Goal: Task Accomplishment & Management: Complete application form

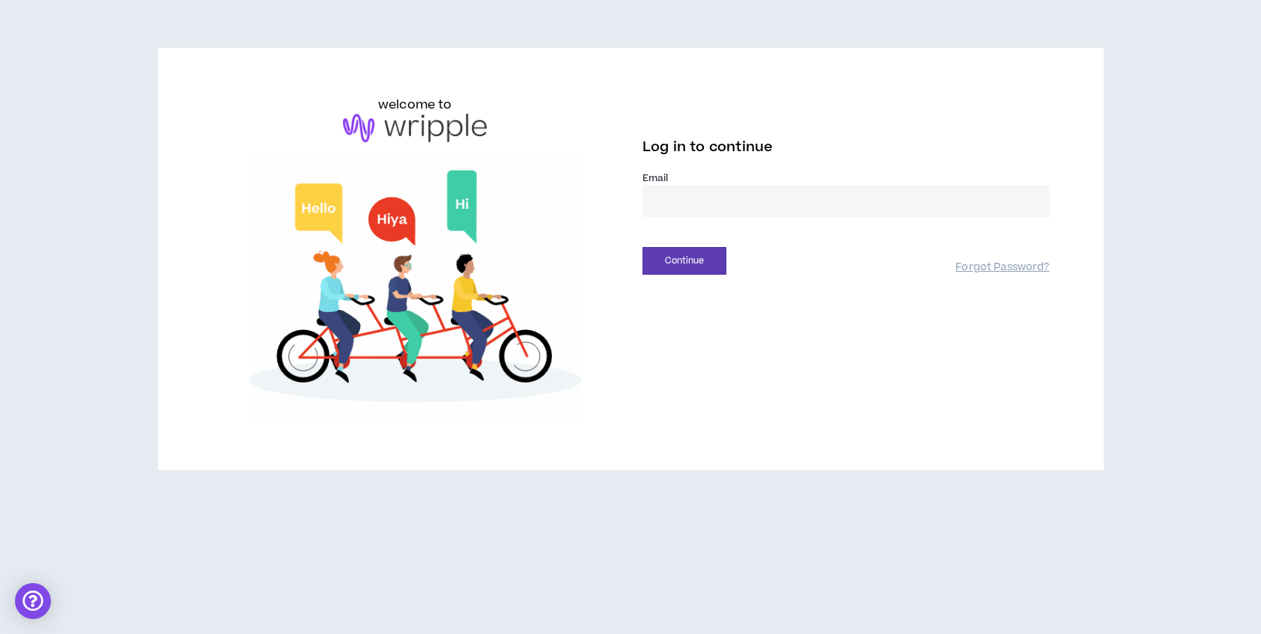
click at [735, 206] on input "email" at bounding box center [845, 201] width 407 height 32
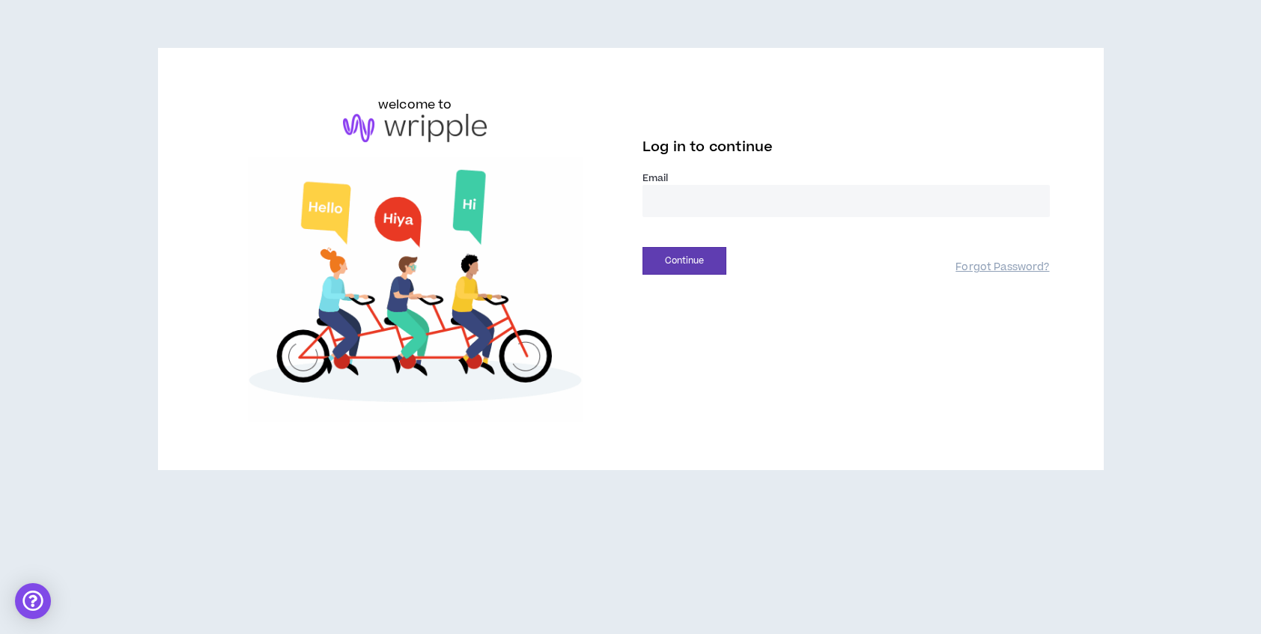
type input "**********"
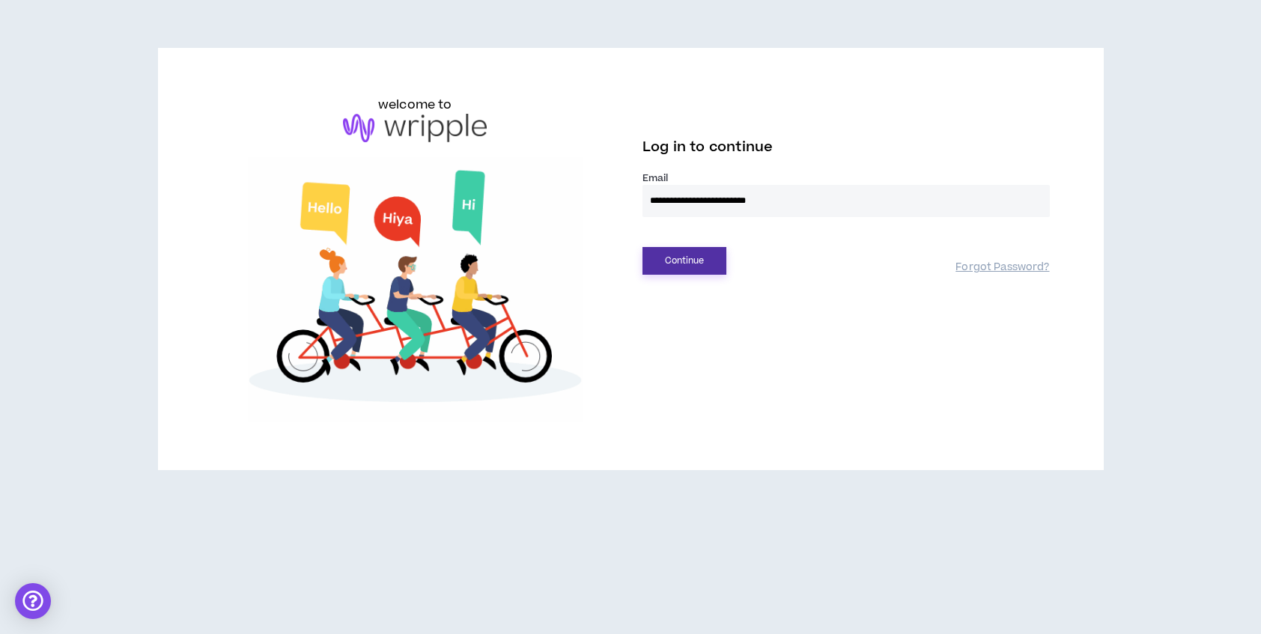
click at [693, 265] on button "Continue" at bounding box center [684, 261] width 84 height 28
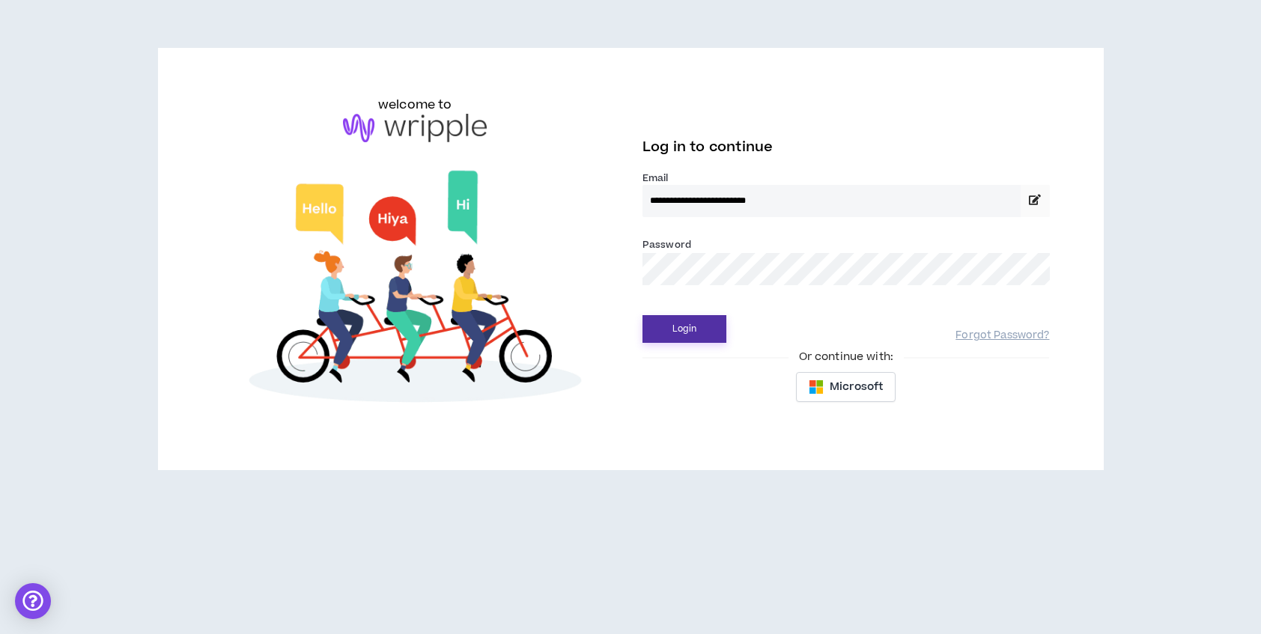
drag, startPoint x: 705, startPoint y: 334, endPoint x: 847, endPoint y: 317, distance: 142.6
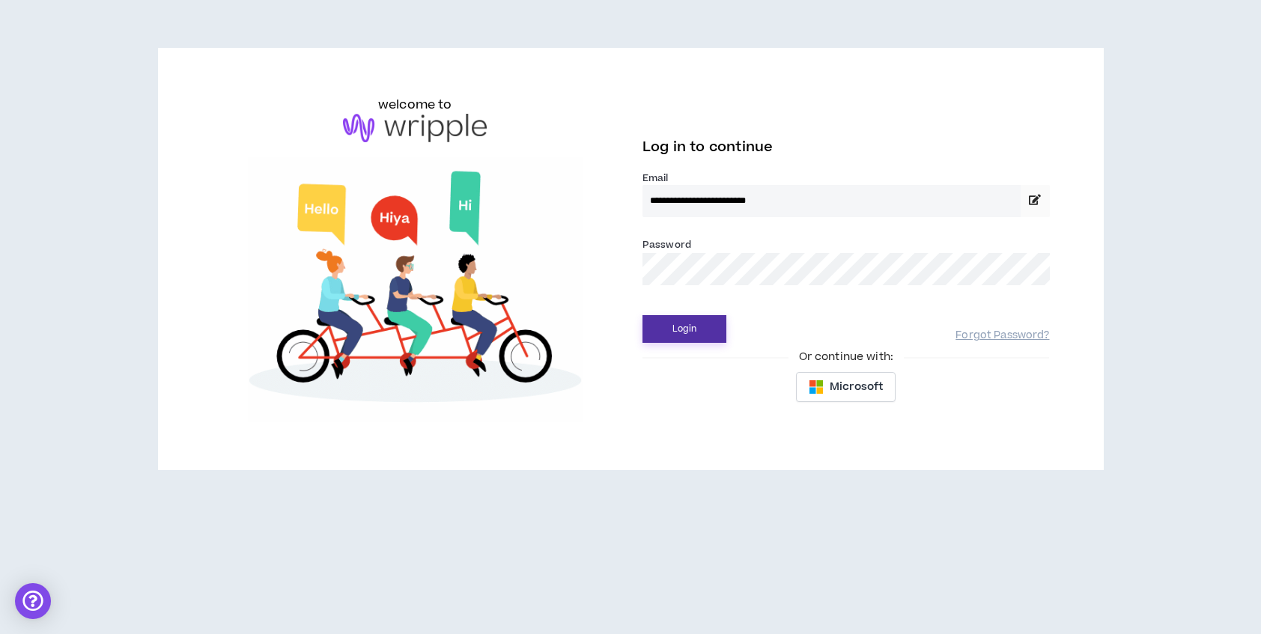
click at [705, 334] on button "Login" at bounding box center [684, 329] width 84 height 28
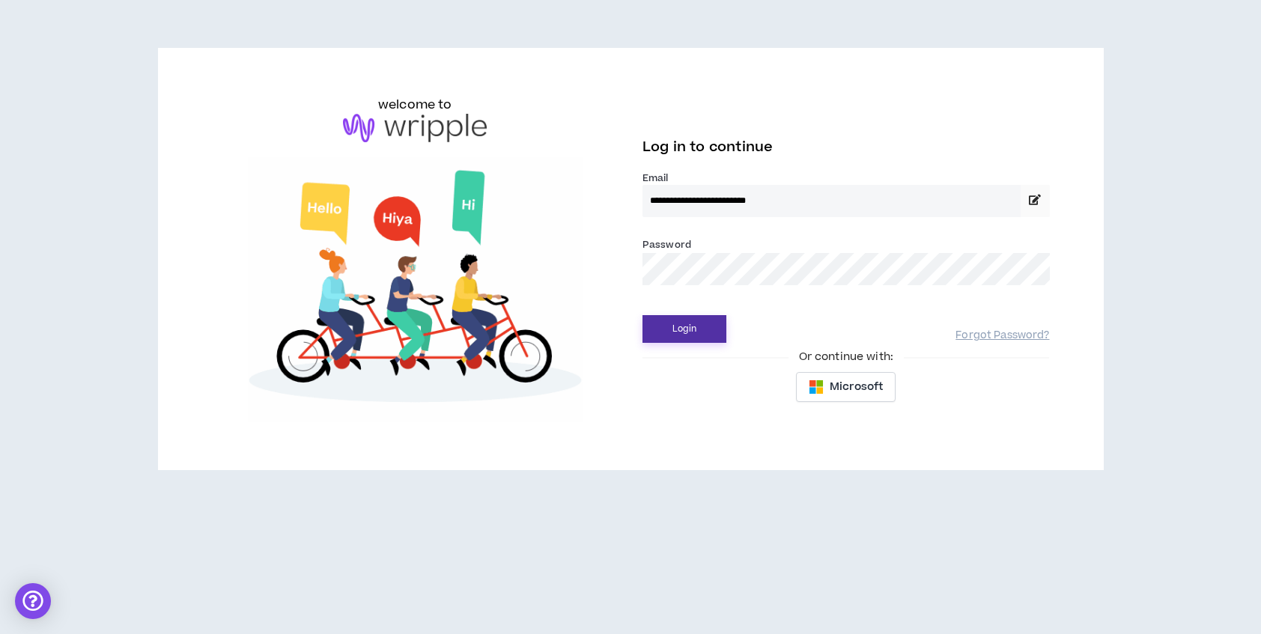
click at [669, 333] on button "Login" at bounding box center [684, 329] width 84 height 28
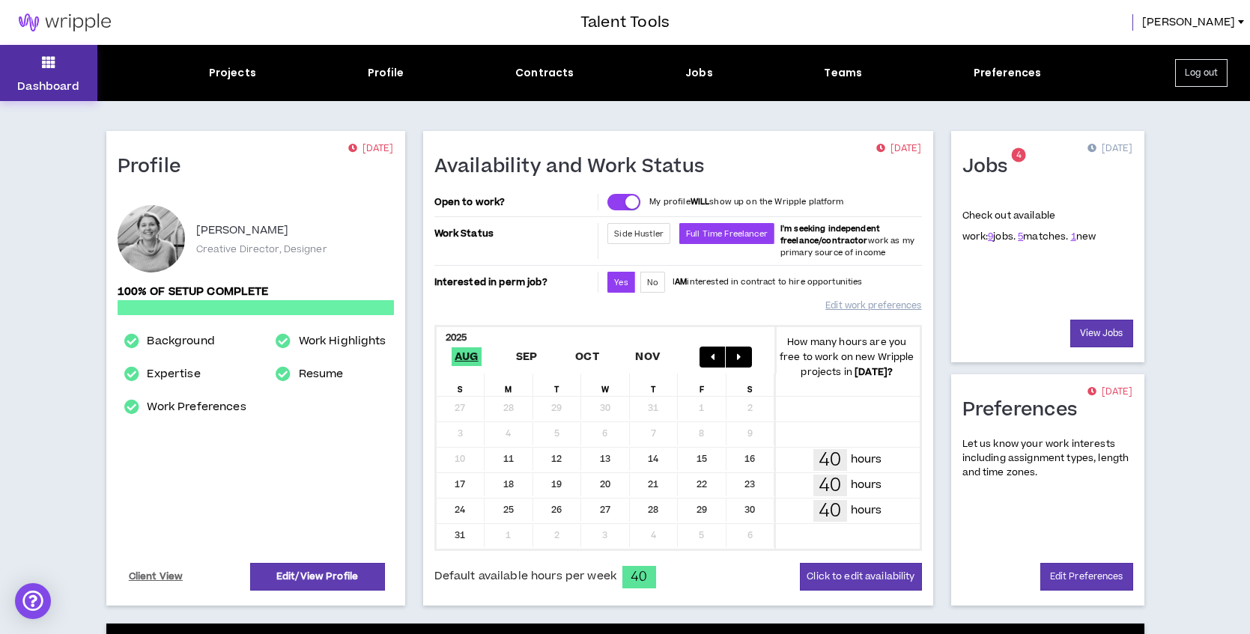
click at [49, 58] on icon at bounding box center [48, 62] width 13 height 21
click at [1071, 240] on link "1" at bounding box center [1073, 236] width 5 height 13
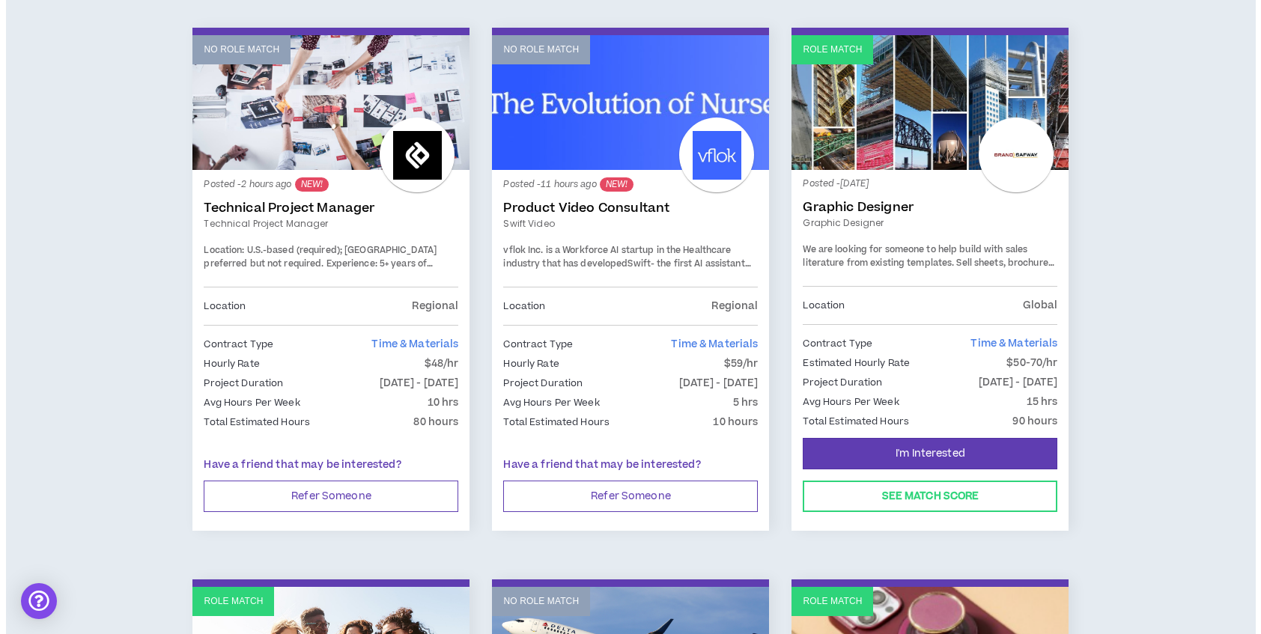
scroll to position [243, 0]
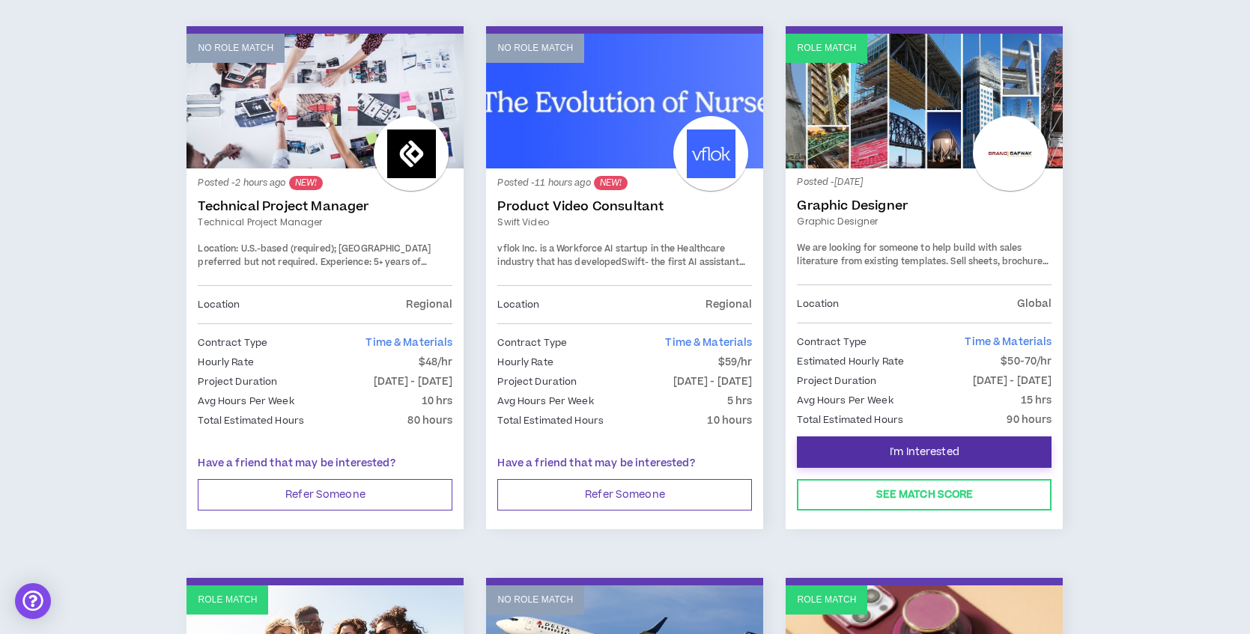
click at [931, 449] on span "I'm Interested" at bounding box center [925, 453] width 70 height 14
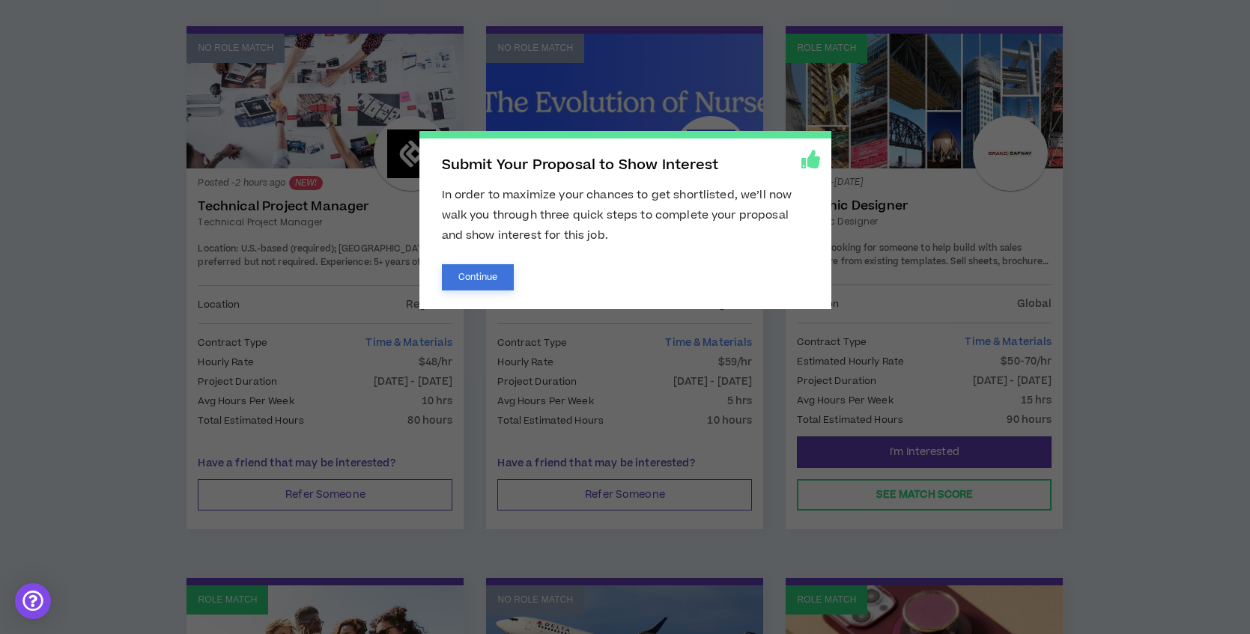
click at [469, 270] on button "Continue" at bounding box center [478, 277] width 73 height 26
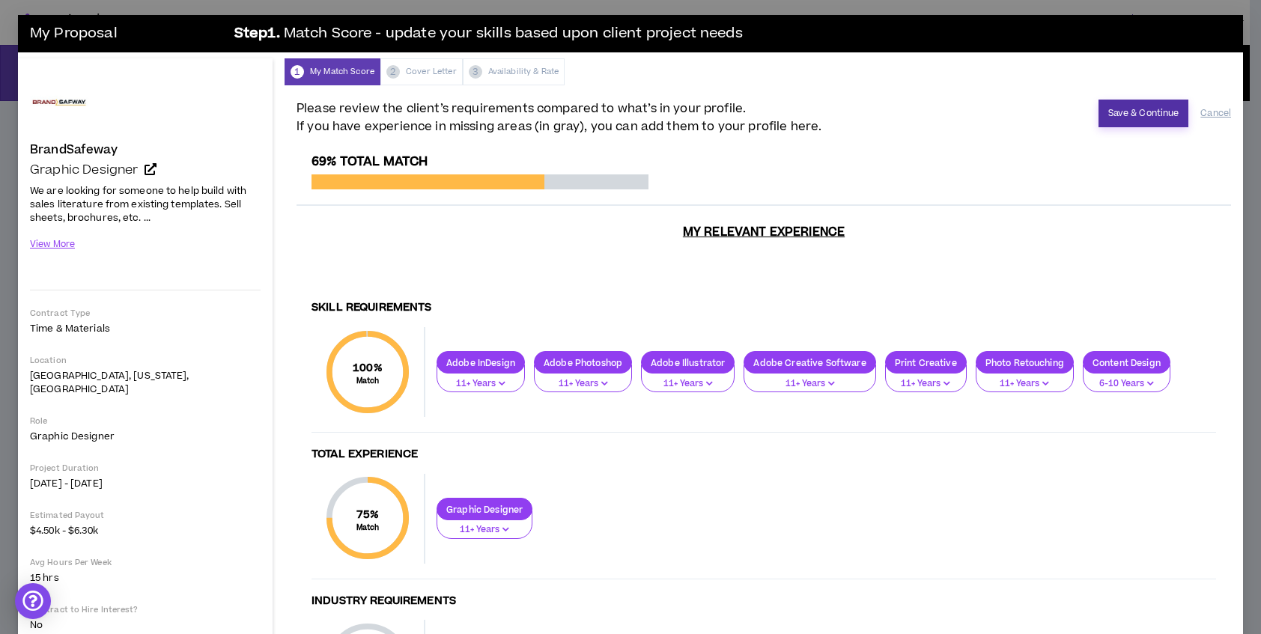
click at [1131, 112] on button "Save & Continue" at bounding box center [1143, 114] width 91 height 28
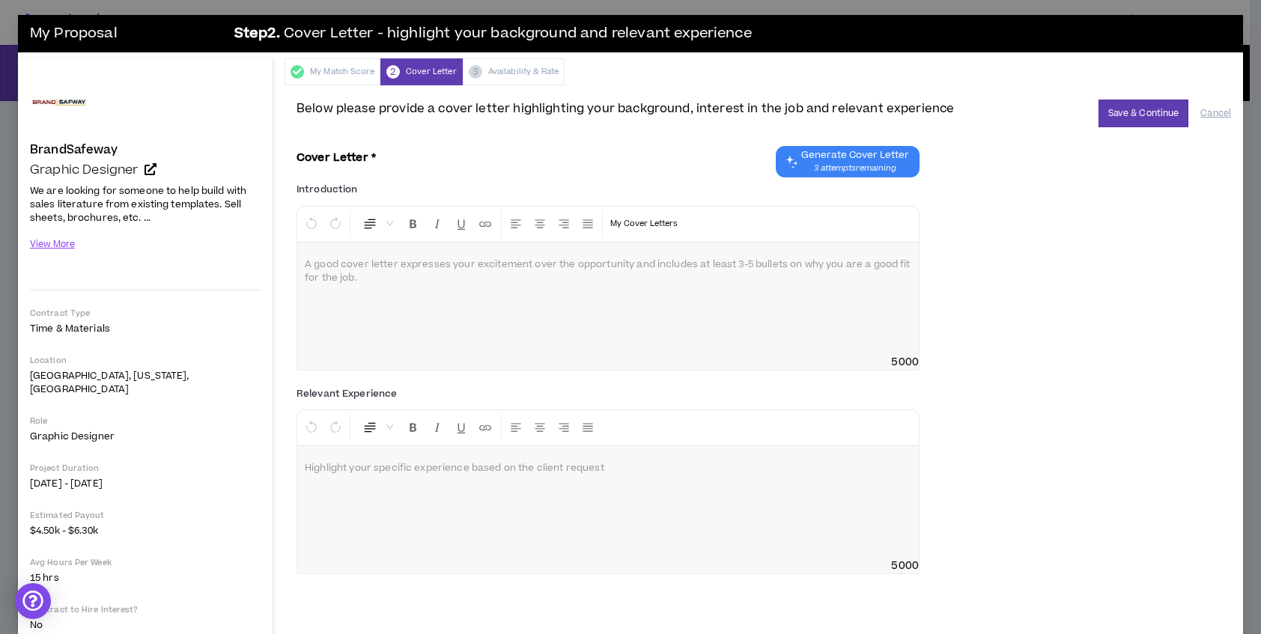
click at [833, 159] on span "Generate Cover Letter" at bounding box center [855, 155] width 108 height 12
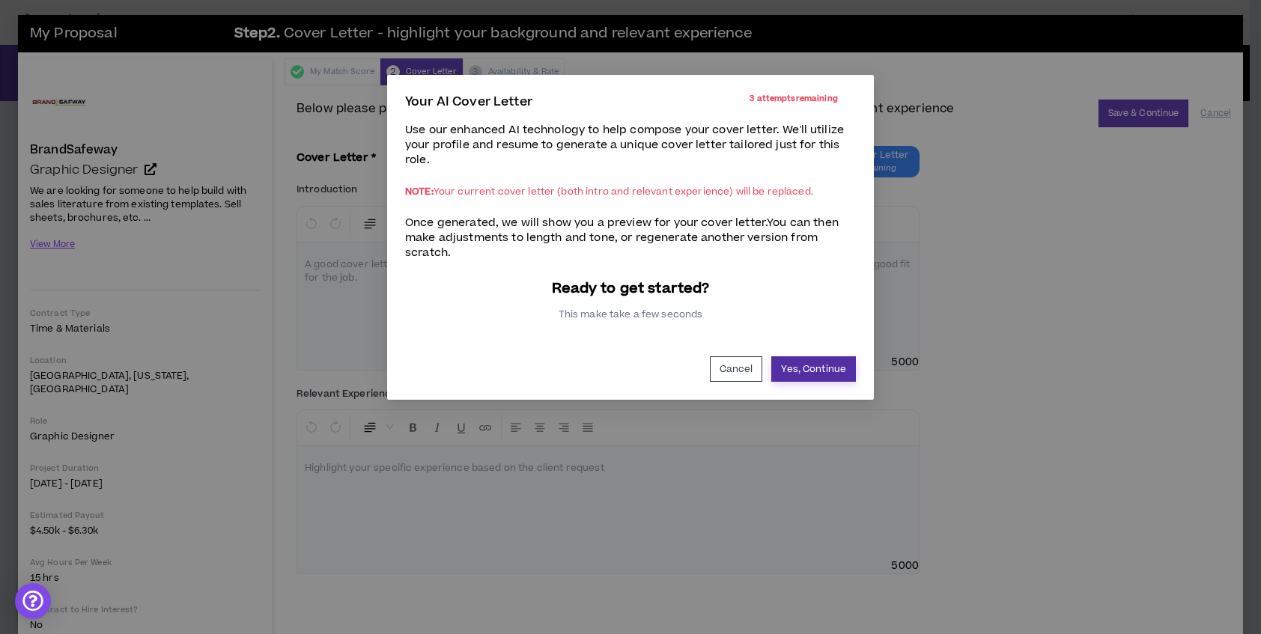
click at [817, 368] on button "Yes, Continue" at bounding box center [813, 368] width 85 height 25
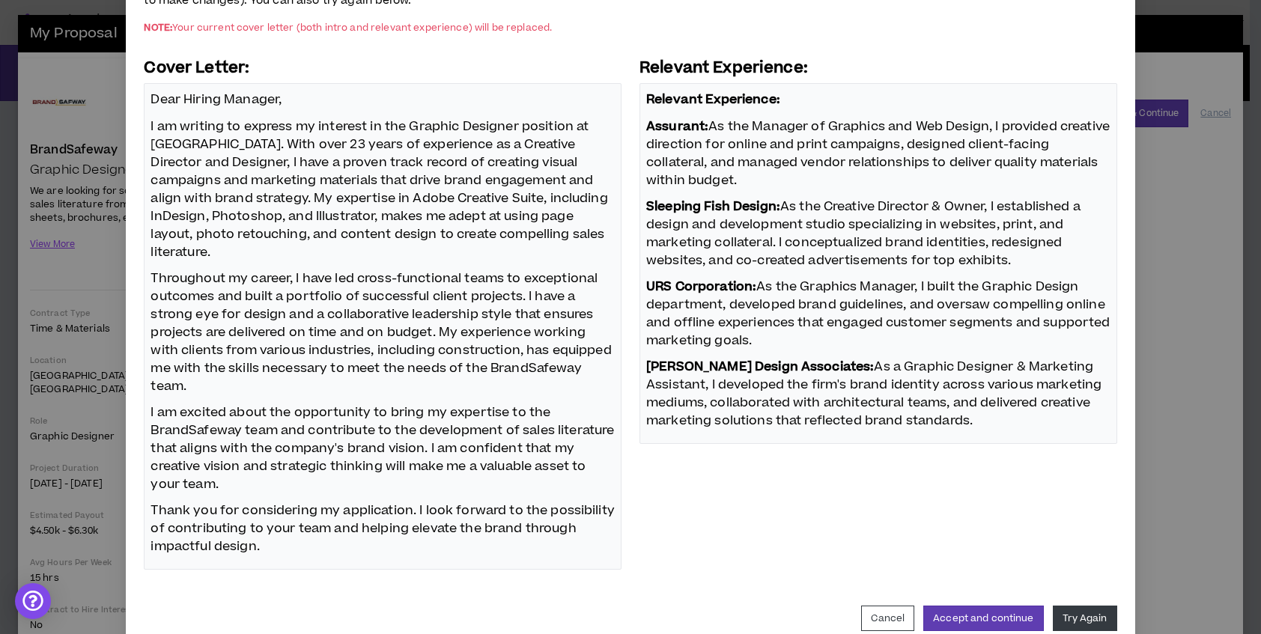
scroll to position [167, 0]
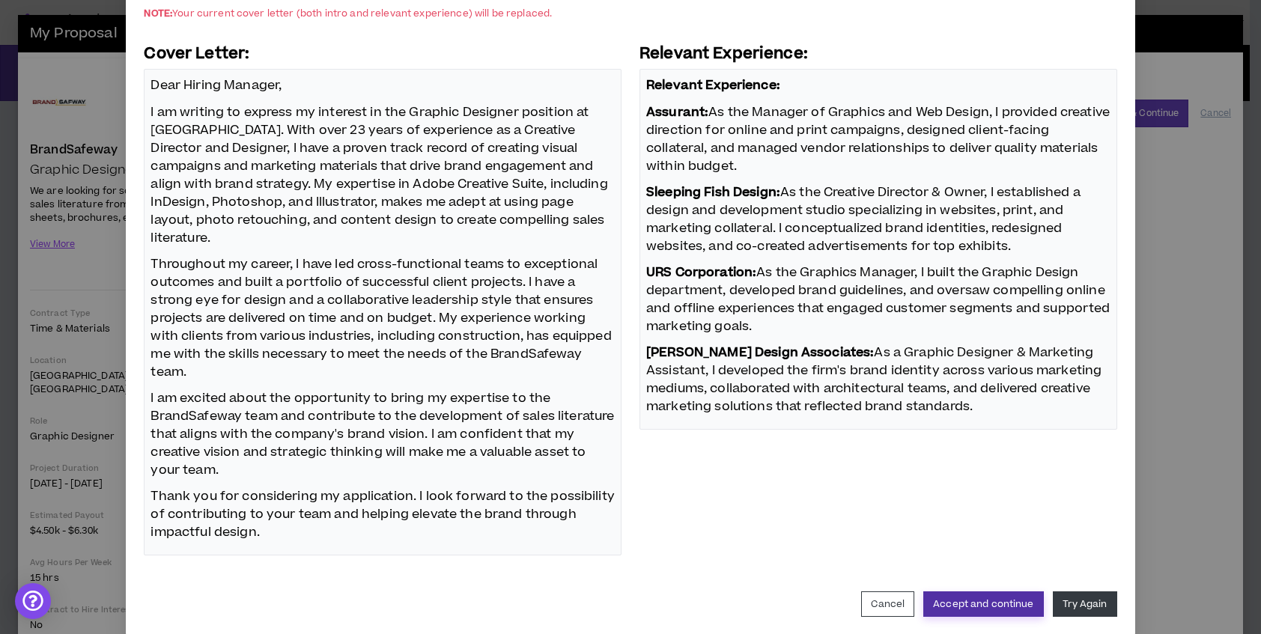
click at [1016, 592] on button "Accept and continue" at bounding box center [983, 604] width 120 height 25
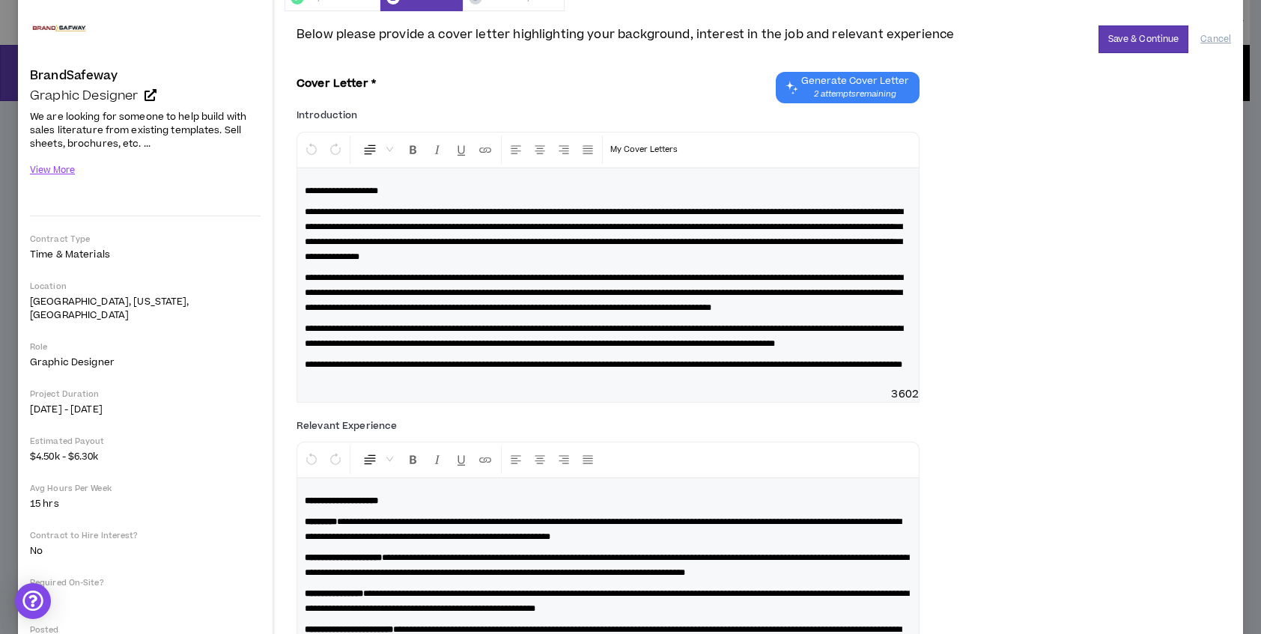
scroll to position [0, 0]
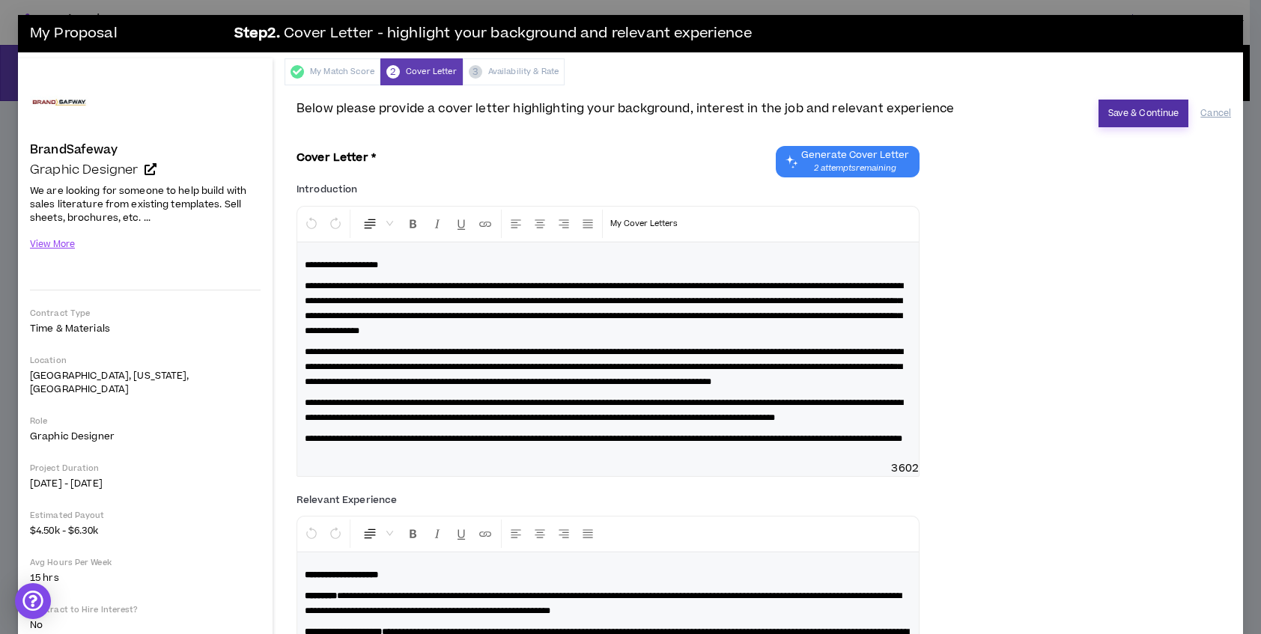
click at [1149, 115] on button "Save & Continue" at bounding box center [1143, 114] width 91 height 28
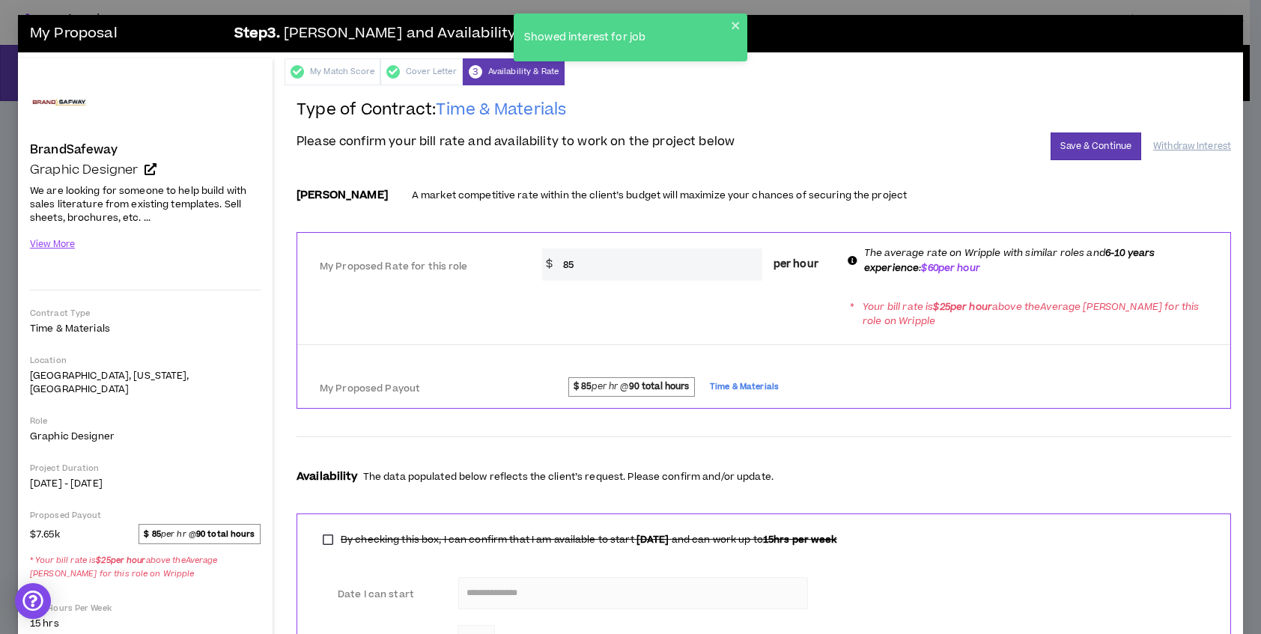
drag, startPoint x: 577, startPoint y: 267, endPoint x: 553, endPoint y: 269, distance: 24.1
click at [556, 269] on input "85" at bounding box center [659, 265] width 207 height 32
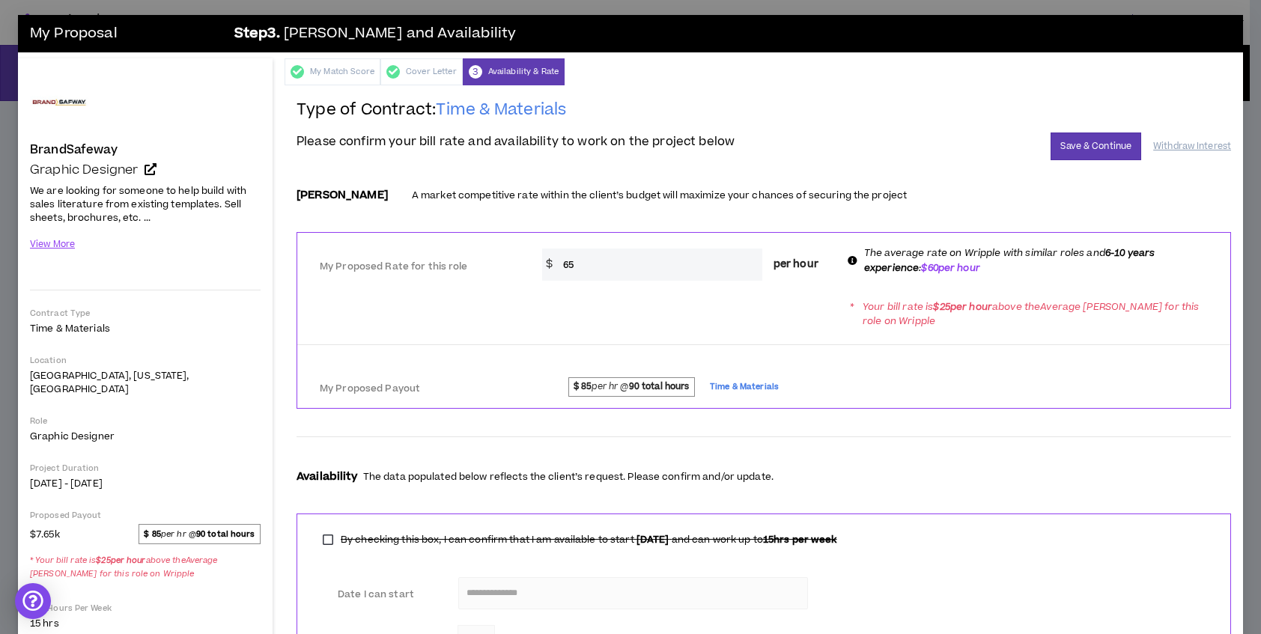
type input "6"
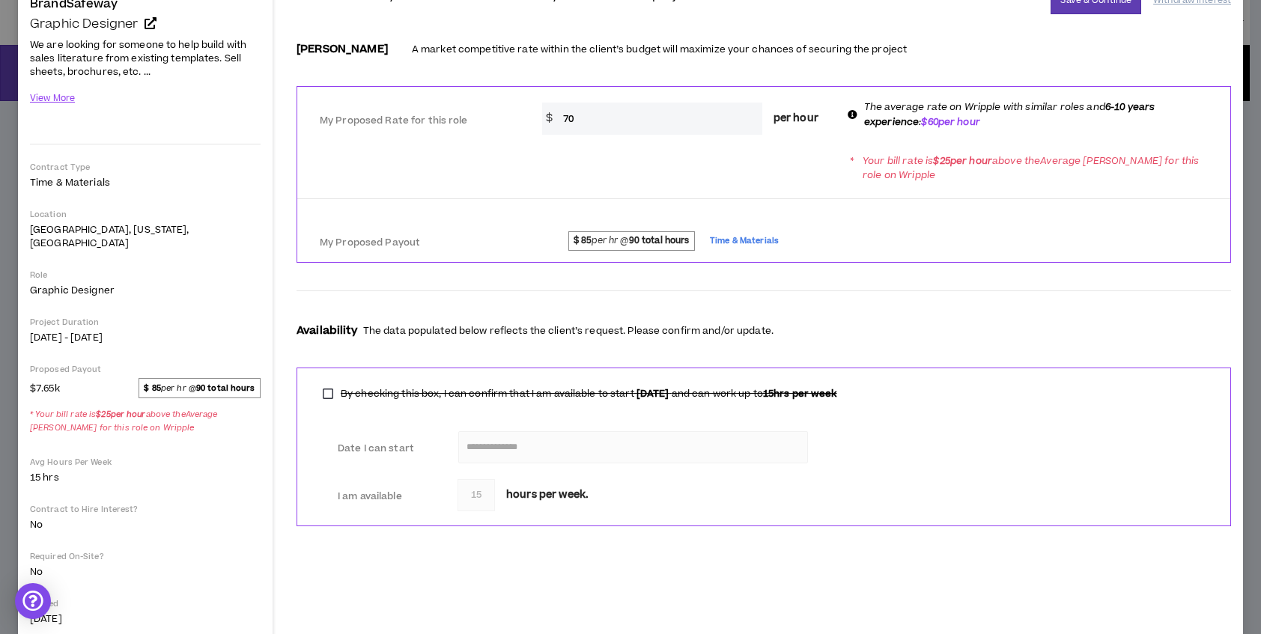
scroll to position [44, 0]
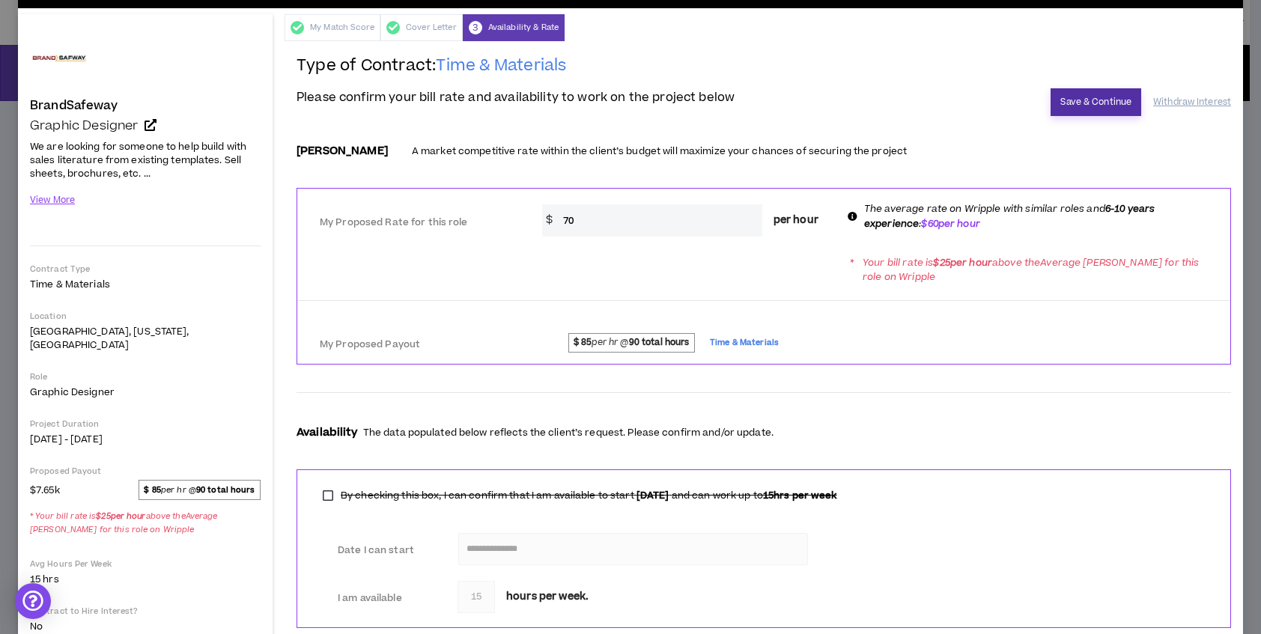
type input "70"
click at [1083, 105] on button "Save & Continue" at bounding box center [1096, 102] width 91 height 28
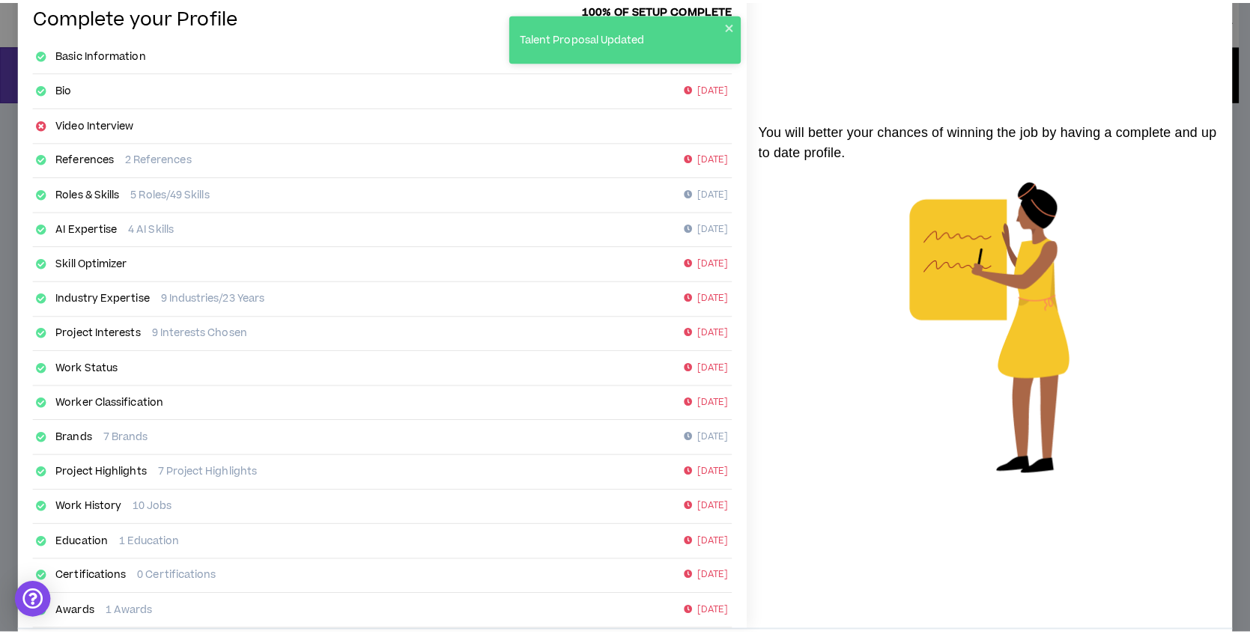
scroll to position [153, 0]
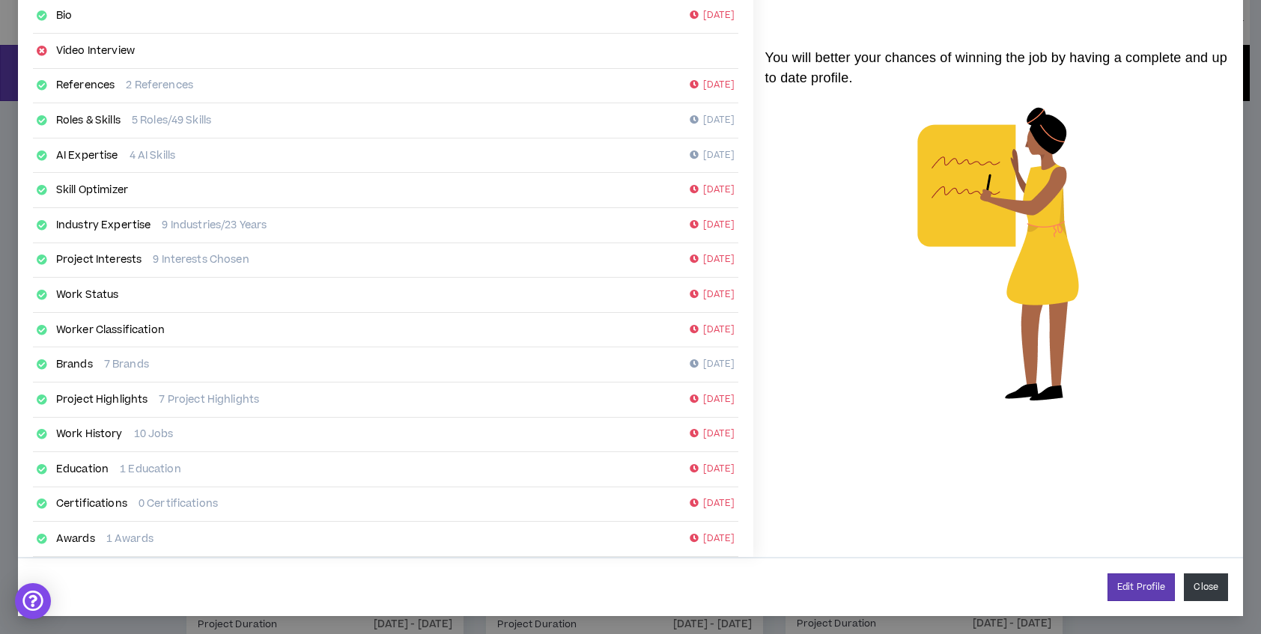
click at [1201, 586] on button "Close" at bounding box center [1206, 588] width 44 height 28
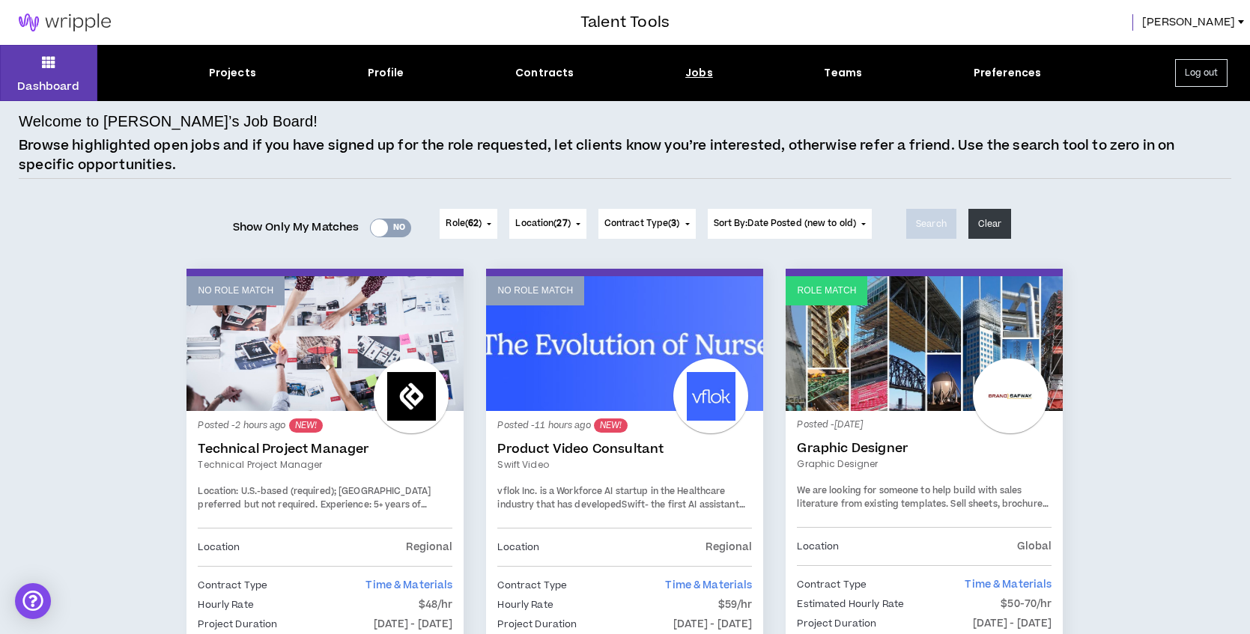
click at [1229, 28] on span "[PERSON_NAME]" at bounding box center [1188, 22] width 93 height 16
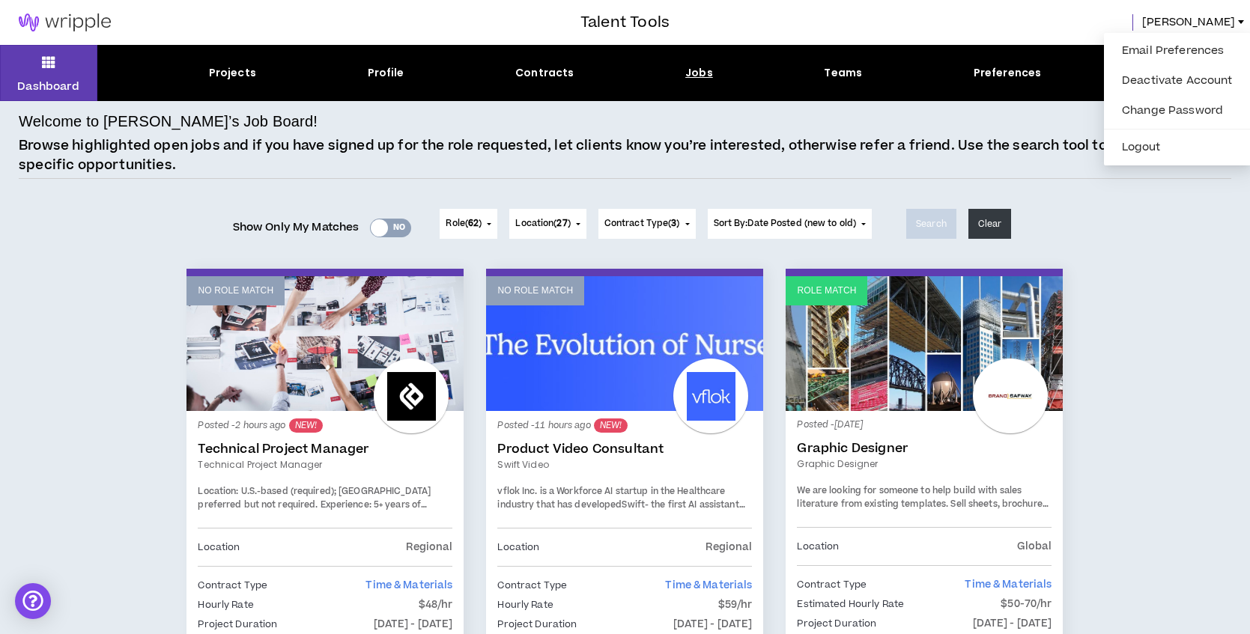
click at [1146, 218] on div "Show Only My Matches Yes No Role ( 62 ) 62 Selected Edit Done Experience & Desi…" at bounding box center [625, 224] width 1212 height 60
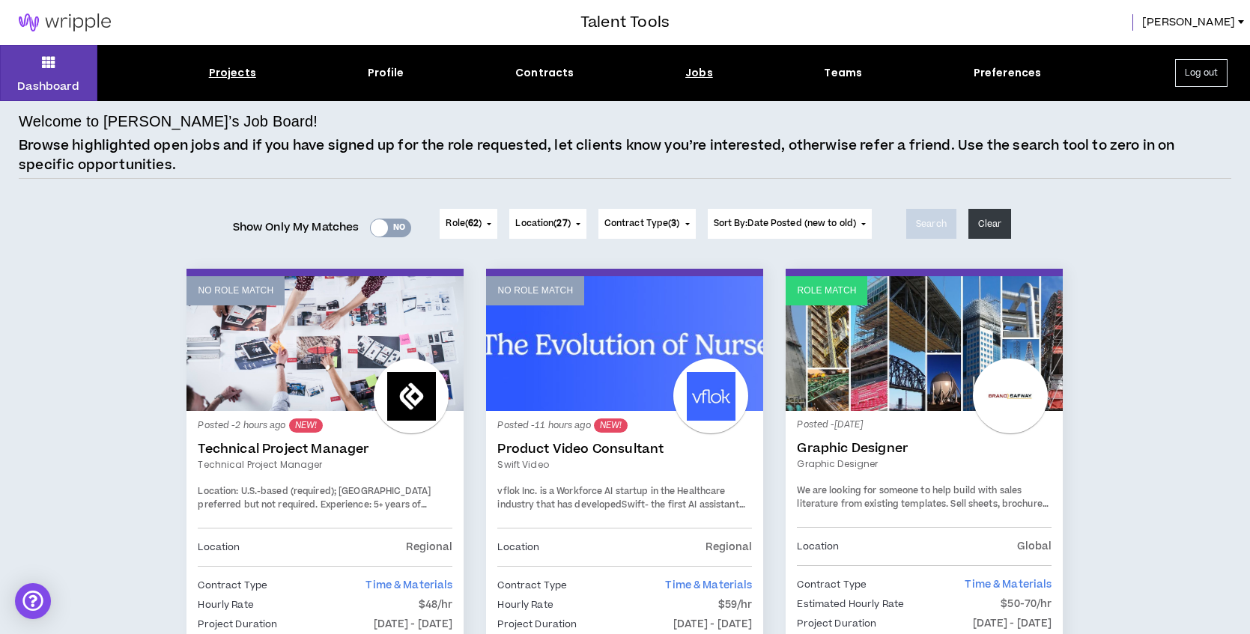
click at [240, 78] on div "Projects" at bounding box center [232, 73] width 47 height 16
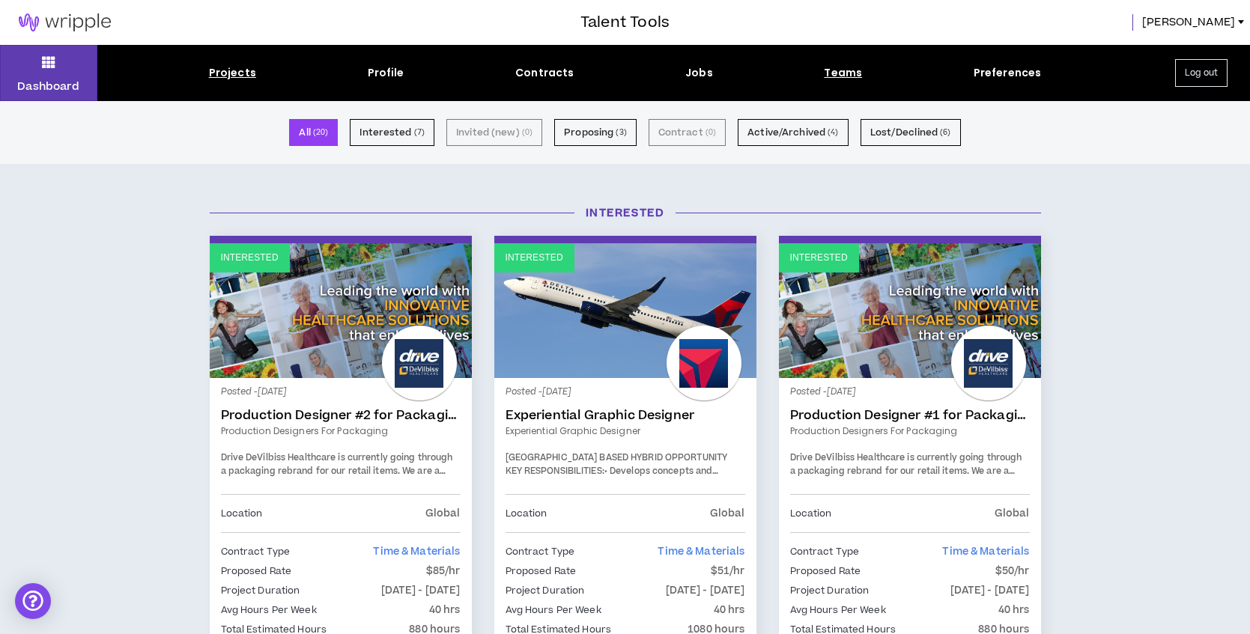
click at [843, 70] on div "Teams" at bounding box center [843, 73] width 38 height 16
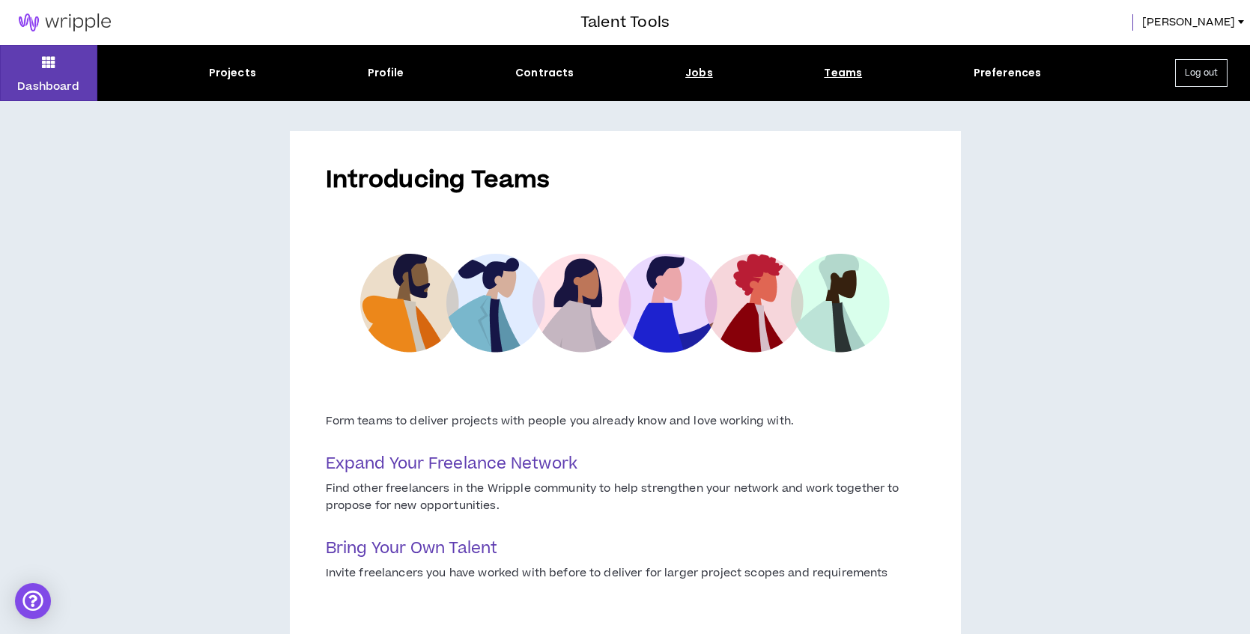
click at [706, 74] on div "Jobs" at bounding box center [699, 73] width 28 height 16
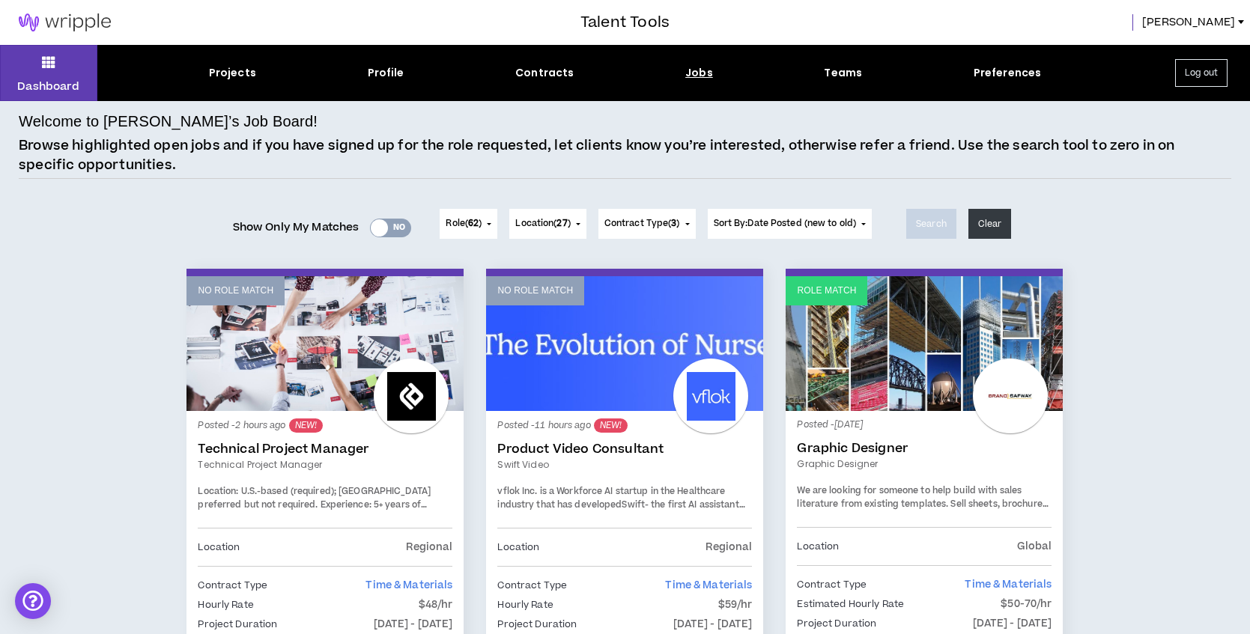
drag, startPoint x: 380, startPoint y: 225, endPoint x: 393, endPoint y: 229, distance: 13.3
click at [381, 225] on div at bounding box center [379, 227] width 17 height 17
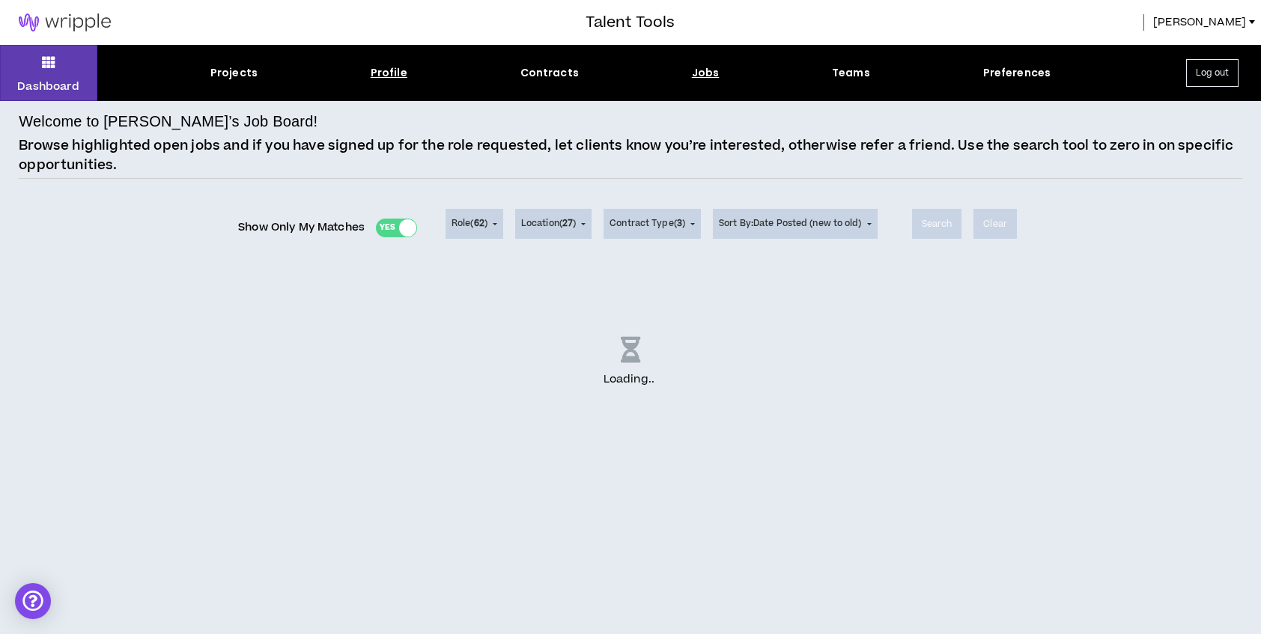
click at [383, 78] on div "Profile" at bounding box center [389, 73] width 37 height 16
select select "*"
select select "US"
select select "*******"
select select "*"
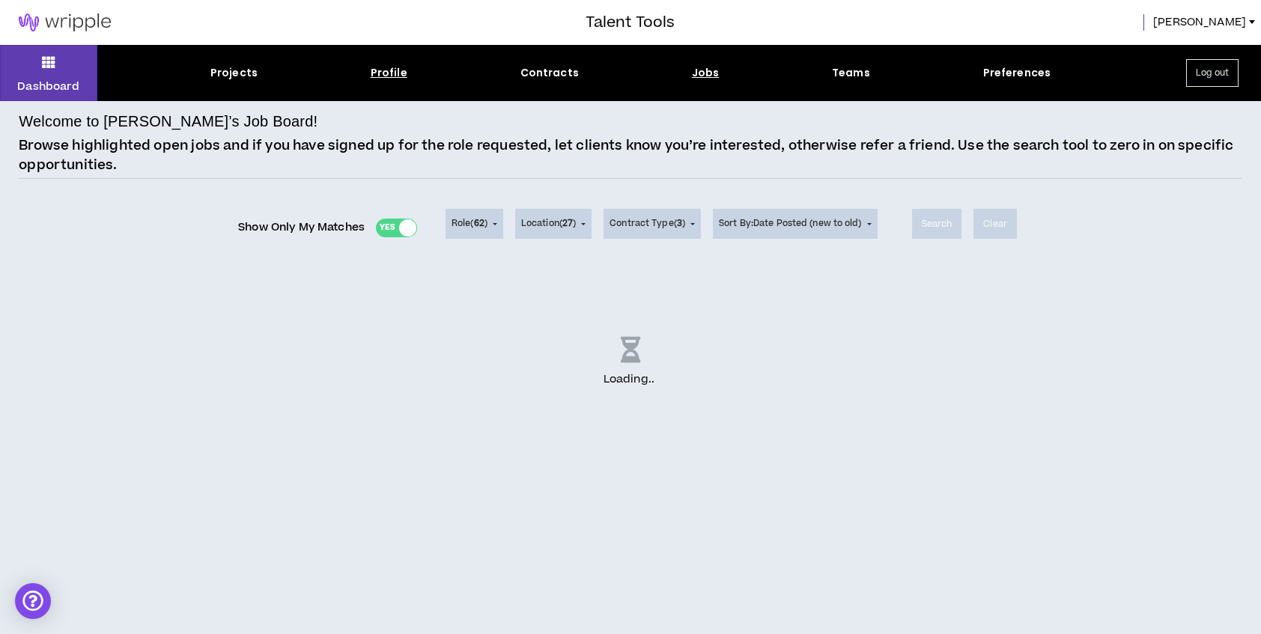
select select "**********"
select select "*****"
select select "**********"
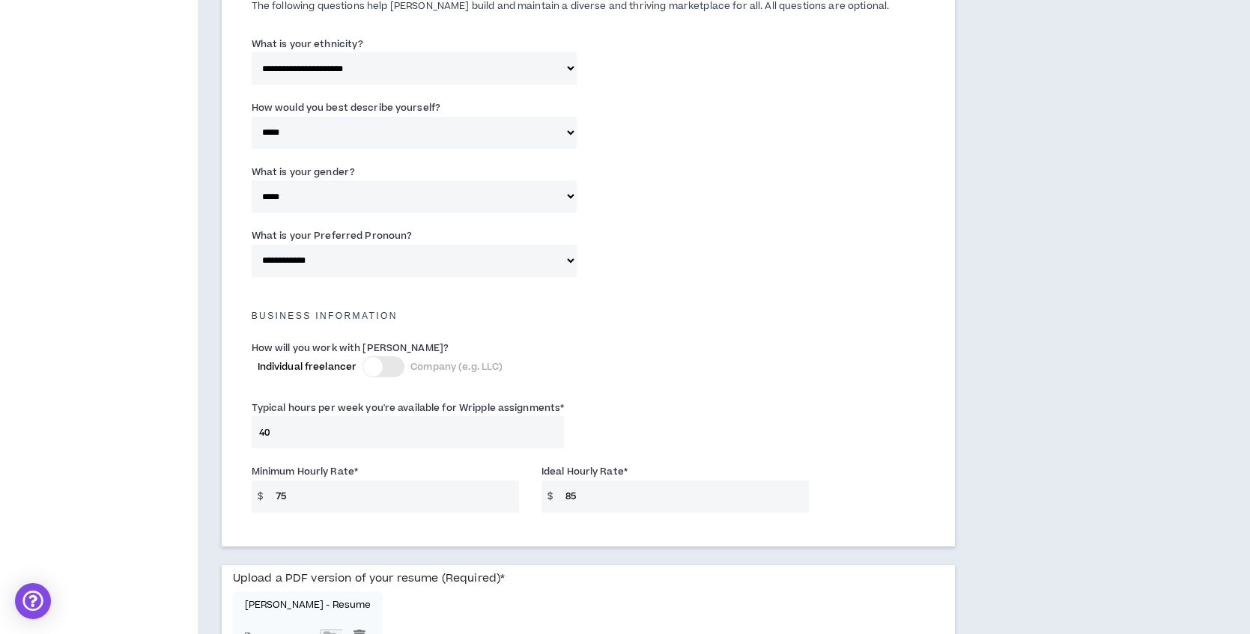
scroll to position [1006, 0]
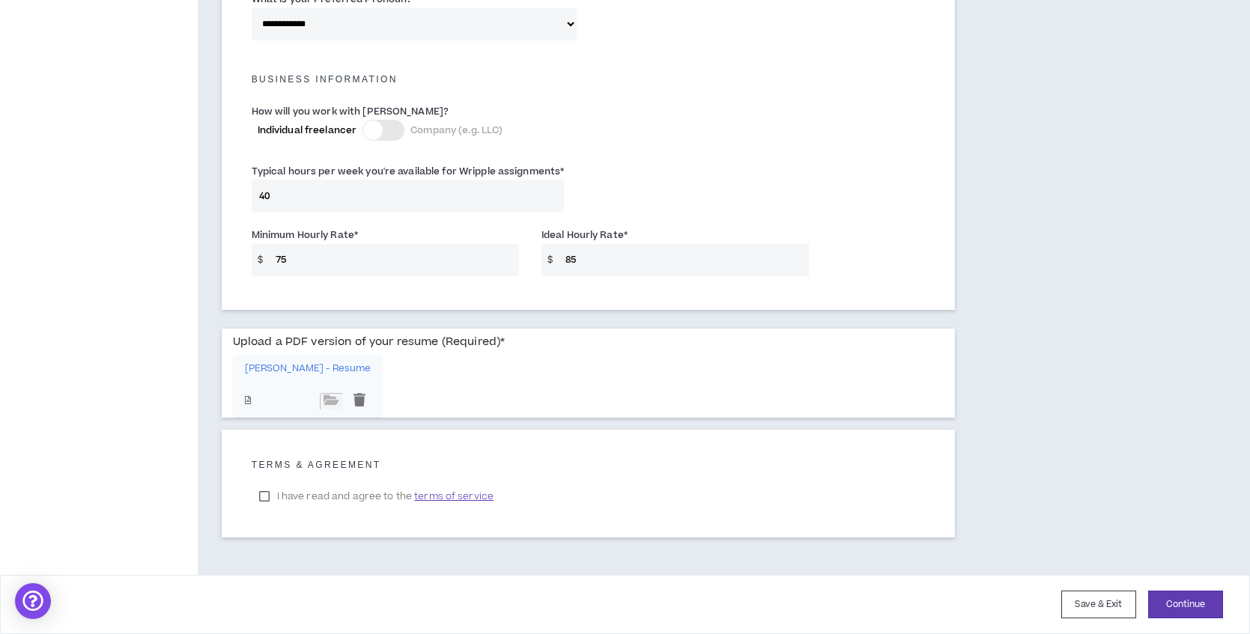
click at [295, 365] on p "[PERSON_NAME] - Resume" at bounding box center [308, 368] width 127 height 11
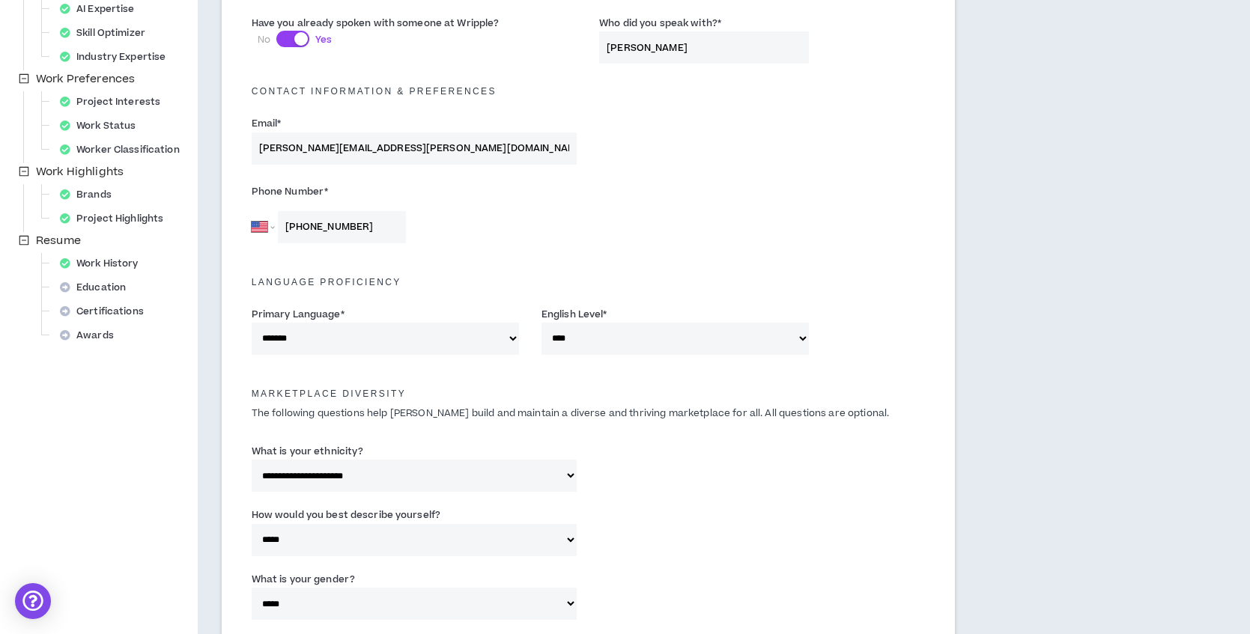
scroll to position [0, 0]
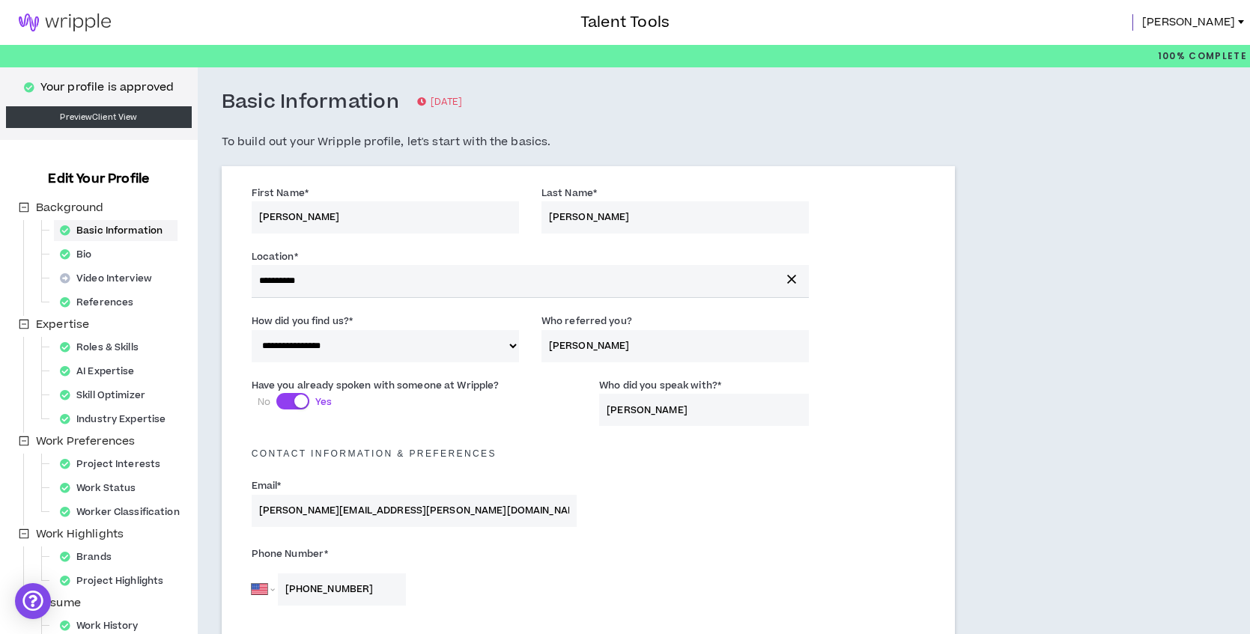
click at [1236, 23] on link "[PERSON_NAME]" at bounding box center [1196, 22] width 108 height 16
click at [52, 23] on img at bounding box center [65, 22] width 130 height 18
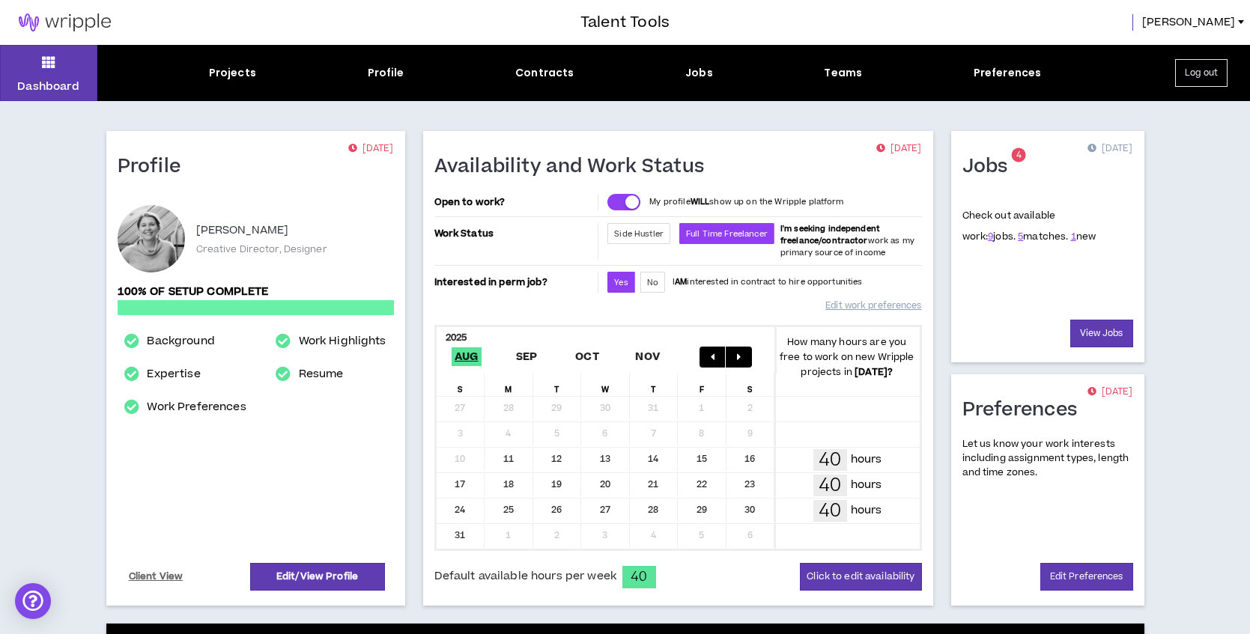
click at [207, 75] on div "Projects Profile Contracts Jobs Teams Preferences" at bounding box center [624, 73] width 1055 height 16
click at [217, 70] on div "Projects" at bounding box center [232, 73] width 47 height 16
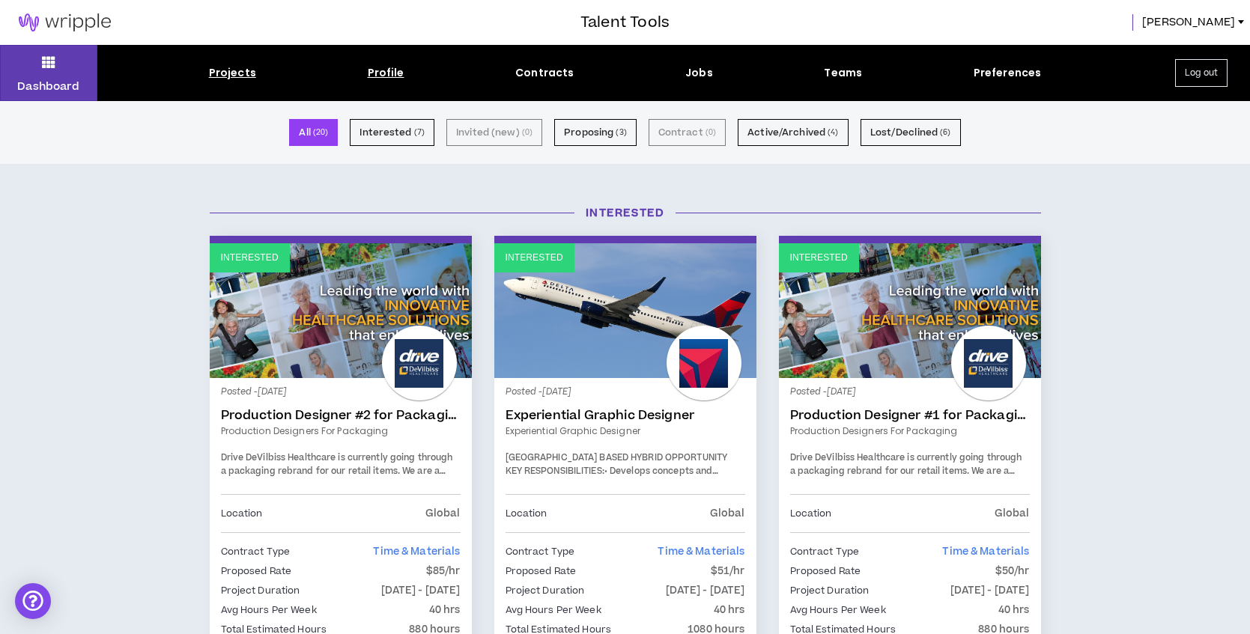
click at [386, 71] on div "Profile" at bounding box center [386, 73] width 37 height 16
select select "*"
select select "US"
select select "*******"
select select "*"
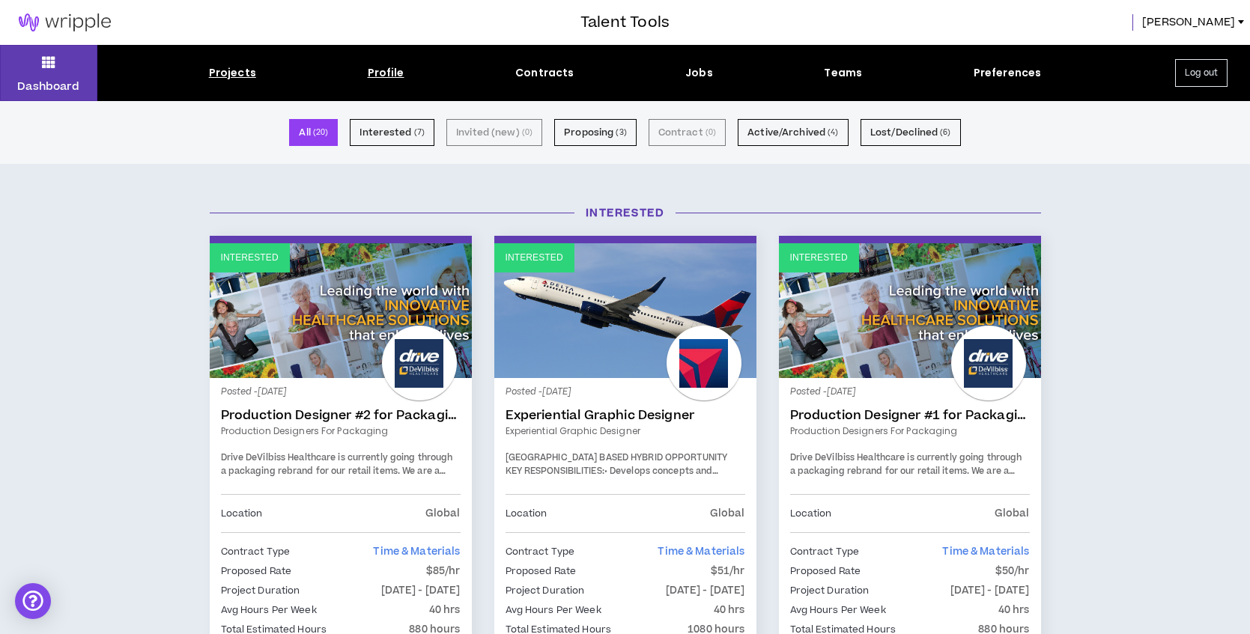
select select "**********"
select select "*****"
select select "**********"
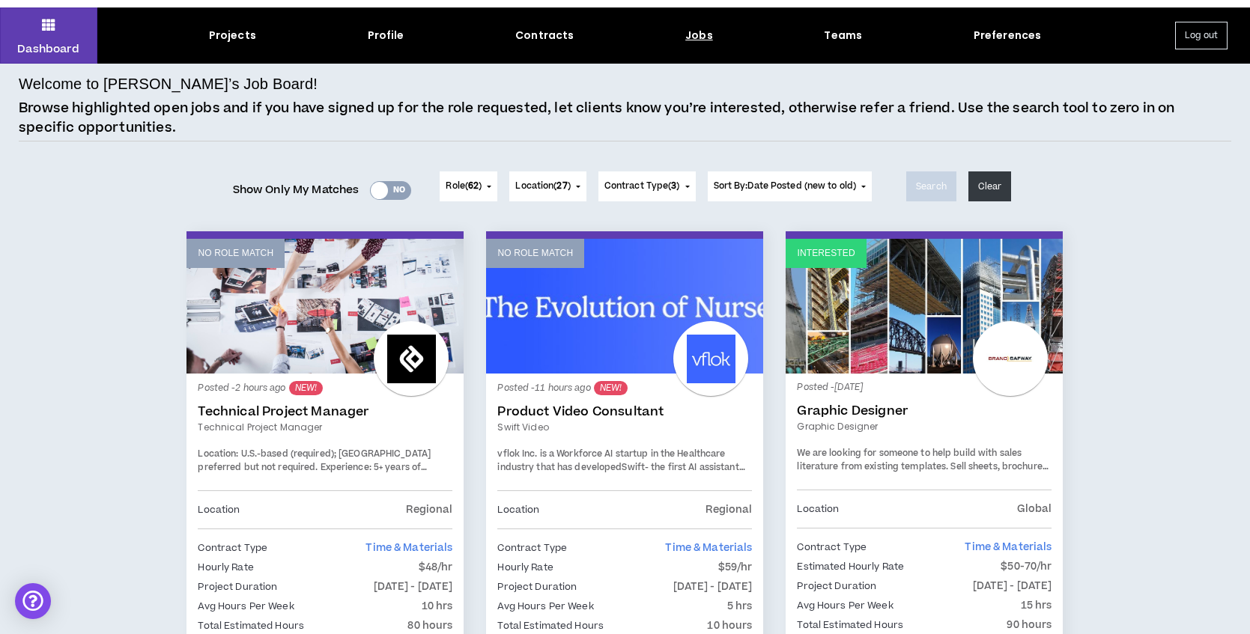
scroll to position [48, 0]
